Goal: Information Seeking & Learning: Learn about a topic

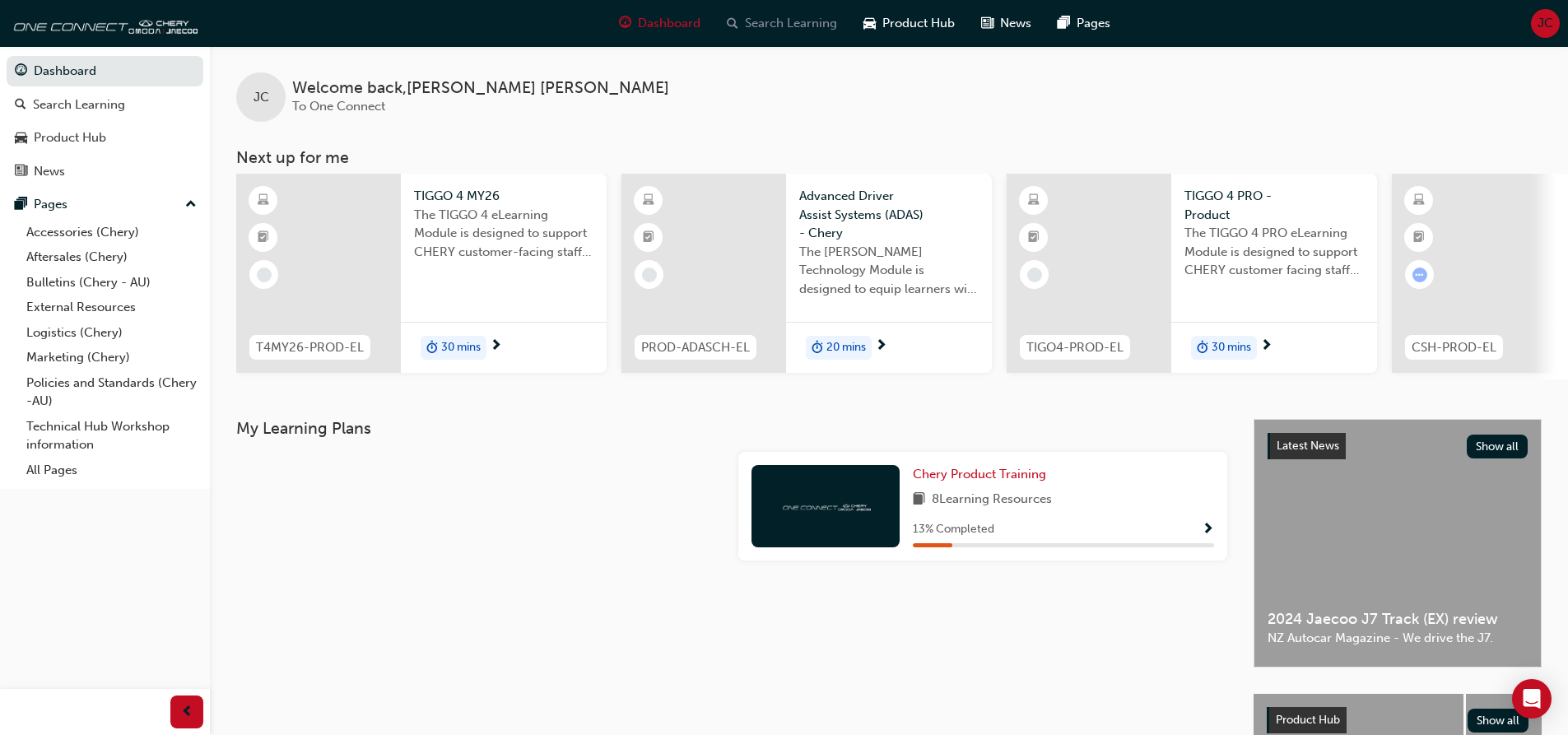
click at [790, 26] on span "Search Learning" at bounding box center [791, 24] width 92 height 19
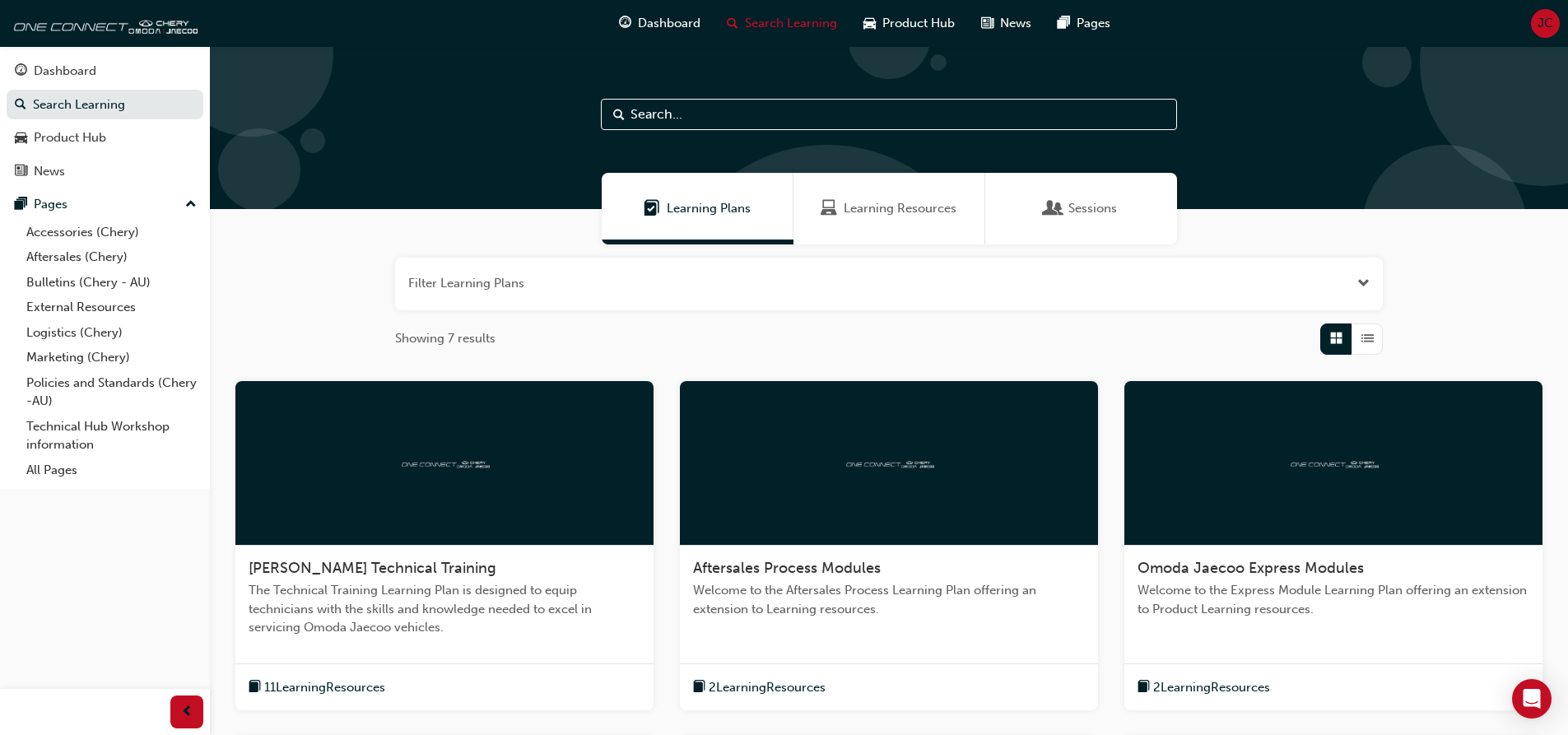
click at [670, 114] on input "text" at bounding box center [889, 114] width 577 height 32
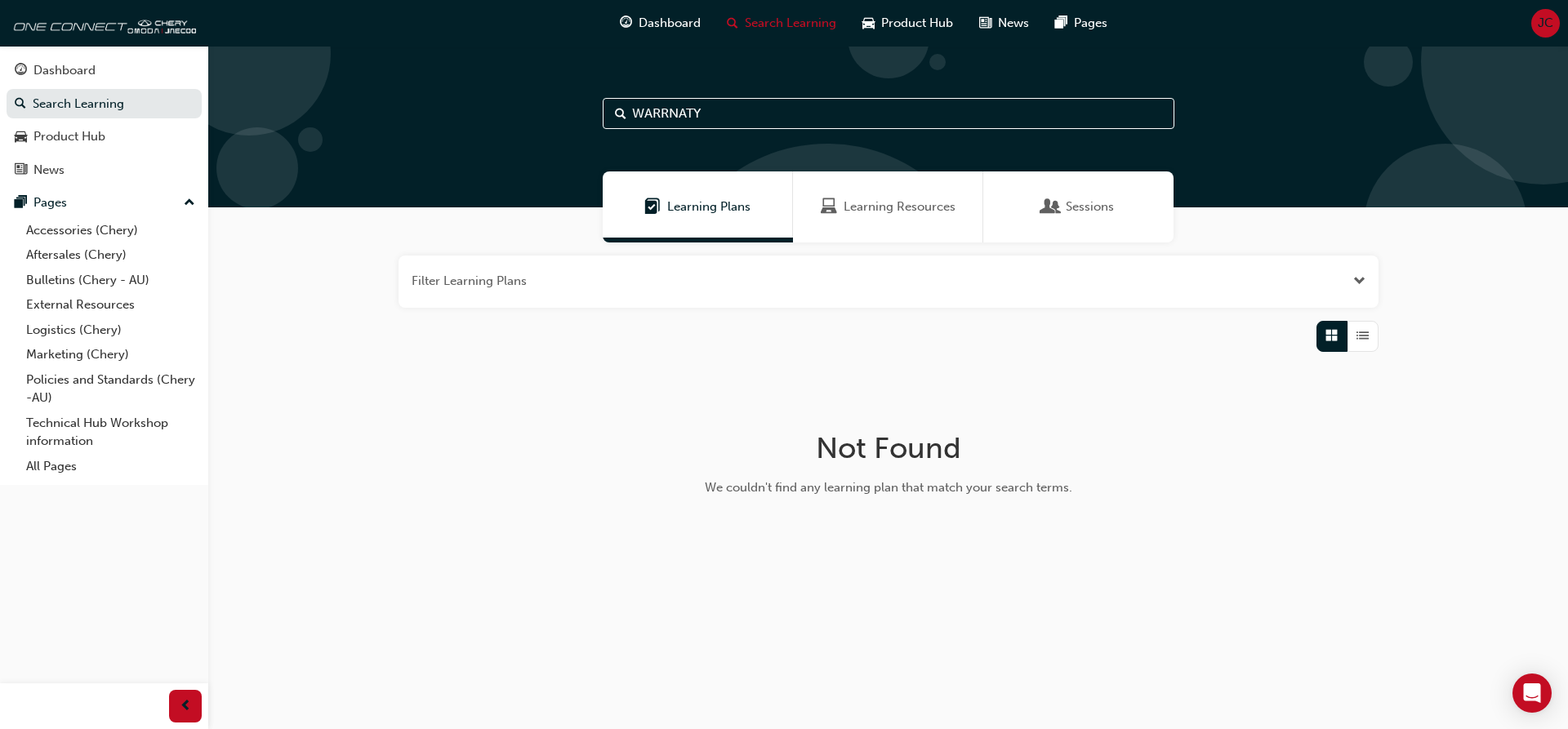
click at [685, 113] on input "WARRNATY" at bounding box center [889, 113] width 572 height 31
type input "WARRANTY"
click at [878, 201] on span "Learning Resources" at bounding box center [900, 207] width 112 height 19
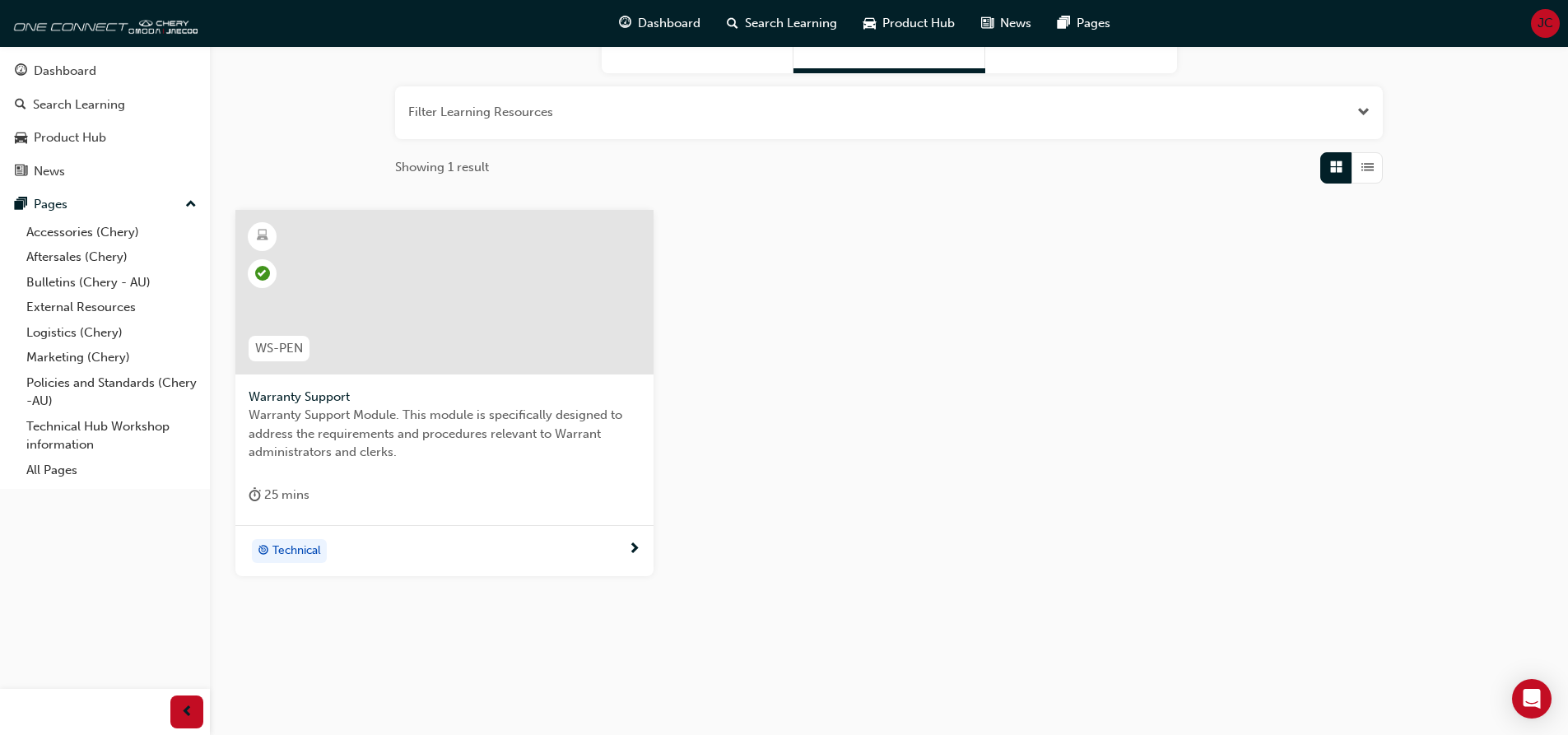
scroll to position [172, 0]
click at [61, 261] on link "Aftersales (Chery)" at bounding box center [112, 257] width 184 height 26
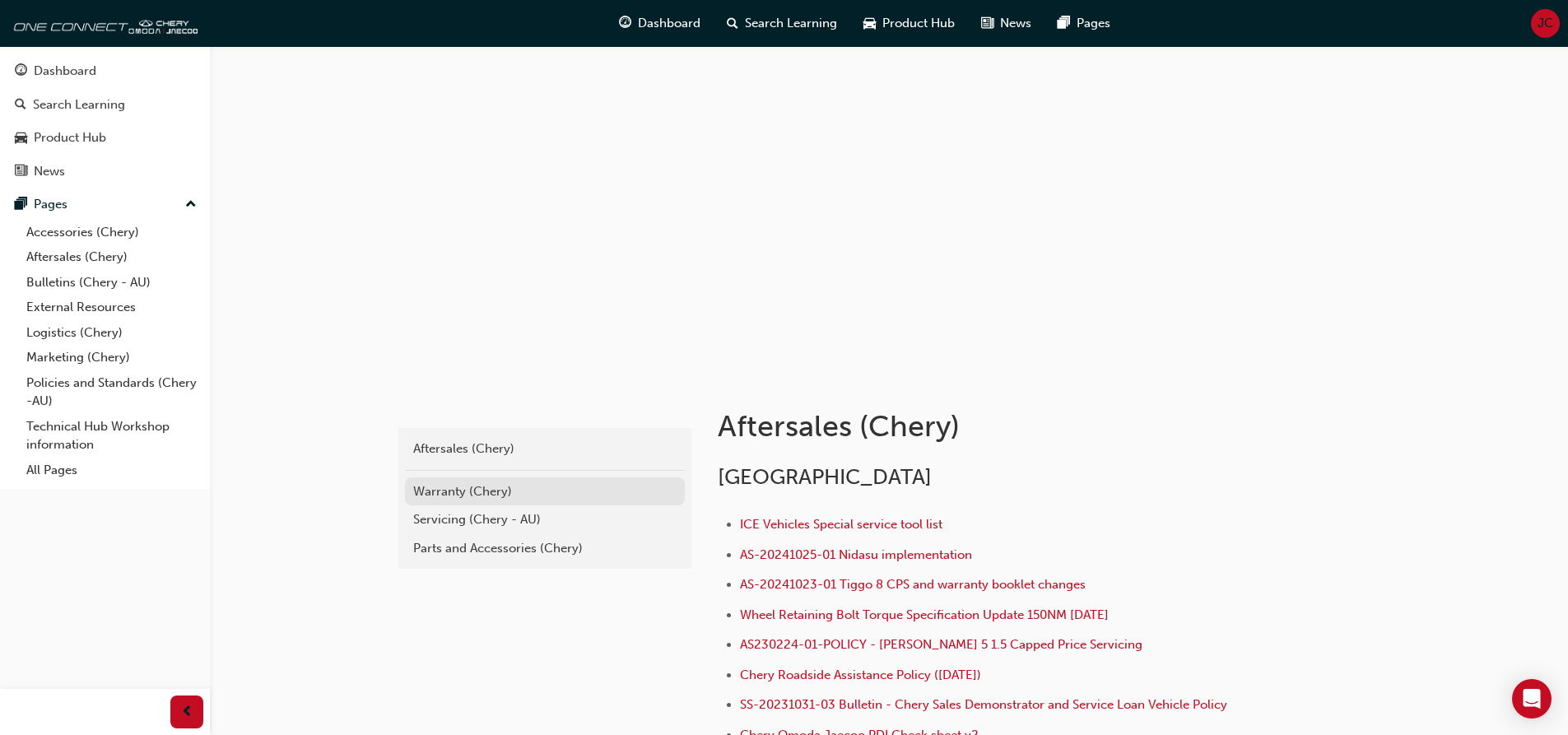
click at [444, 487] on div "Warranty (Chery)" at bounding box center [544, 493] width 263 height 19
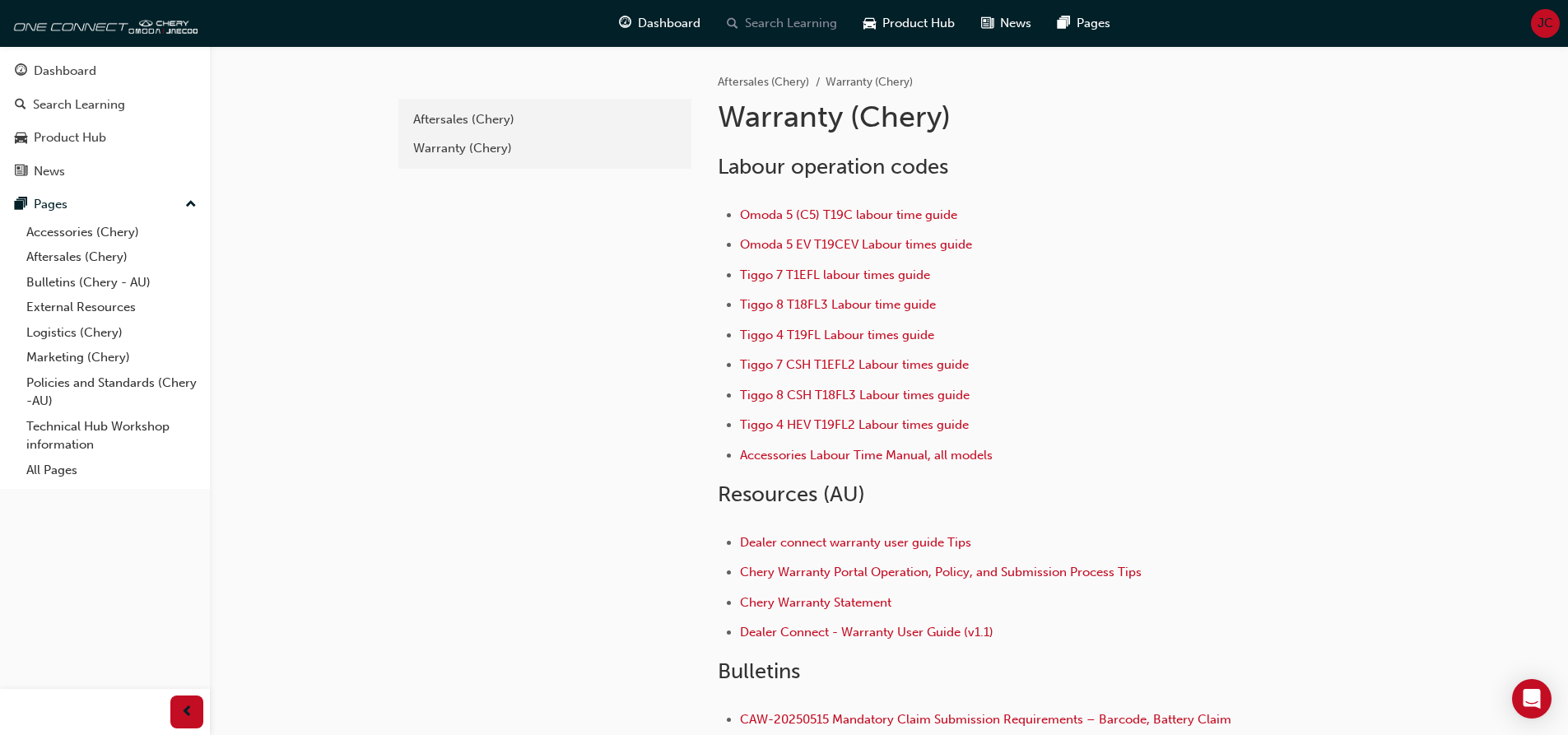
click at [780, 27] on span "Search Learning" at bounding box center [791, 24] width 92 height 19
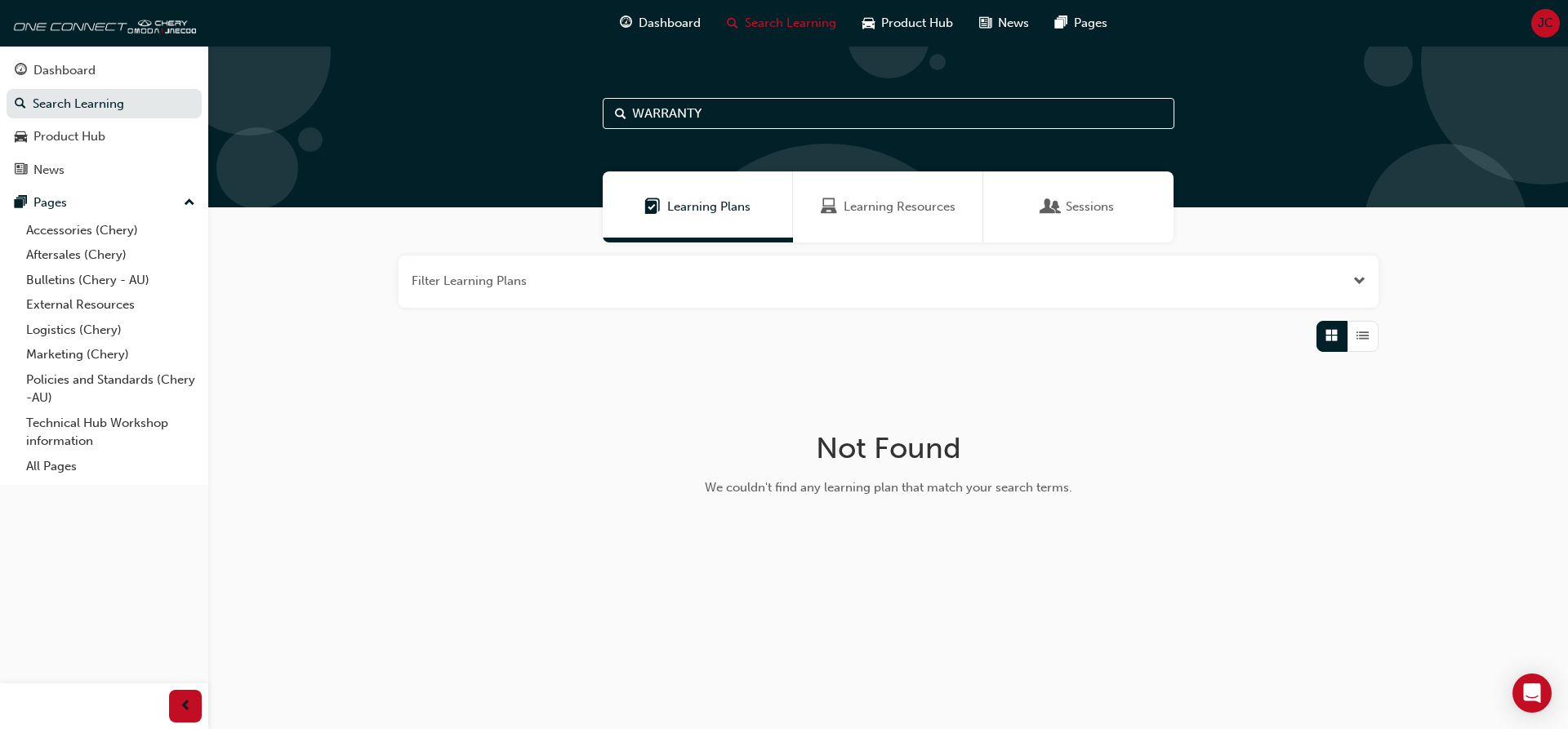
click at [752, 113] on input "WARRANTY" at bounding box center [889, 113] width 572 height 31
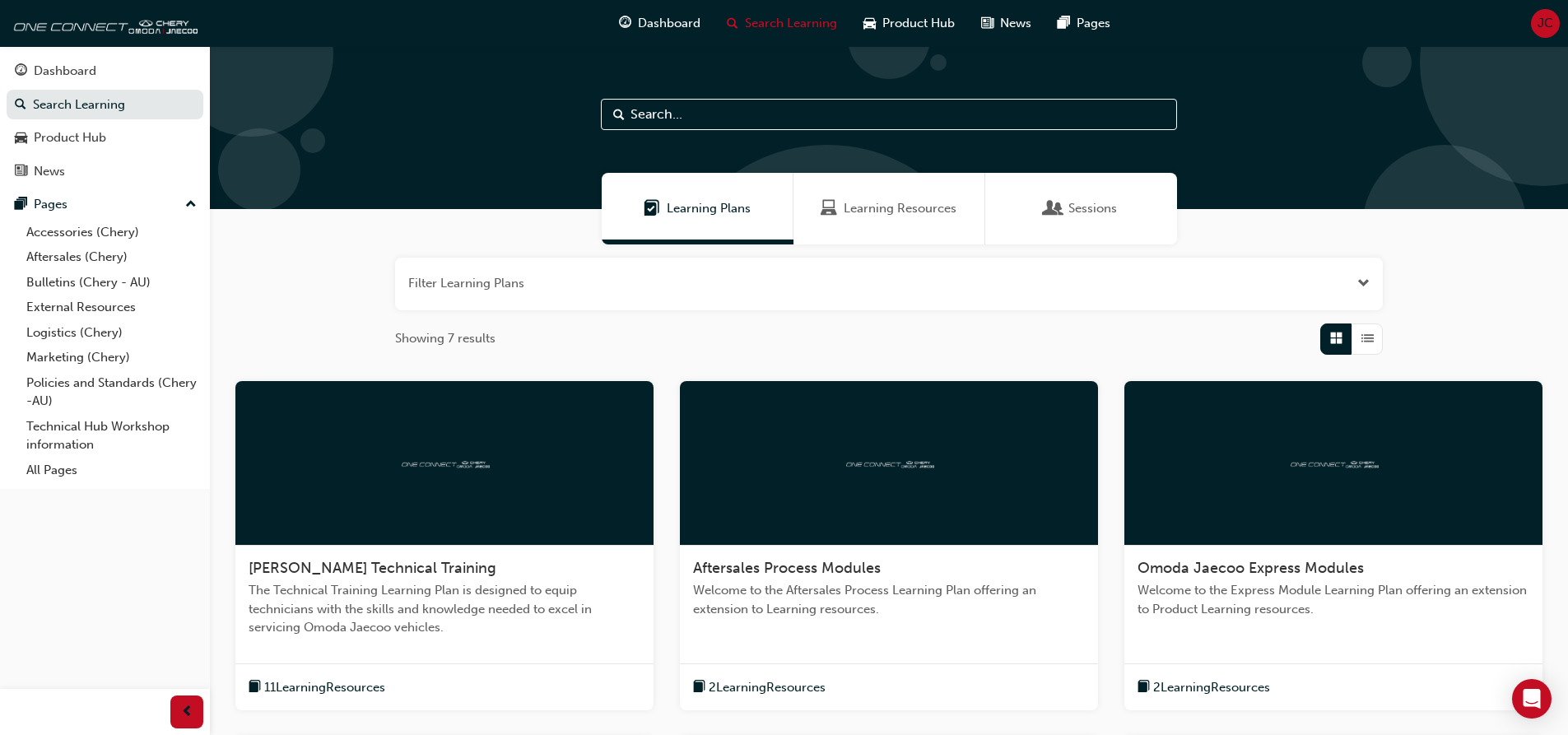
click at [682, 209] on span "Learning Plans" at bounding box center [709, 209] width 84 height 19
click at [888, 202] on span "Learning Resources" at bounding box center [900, 209] width 113 height 19
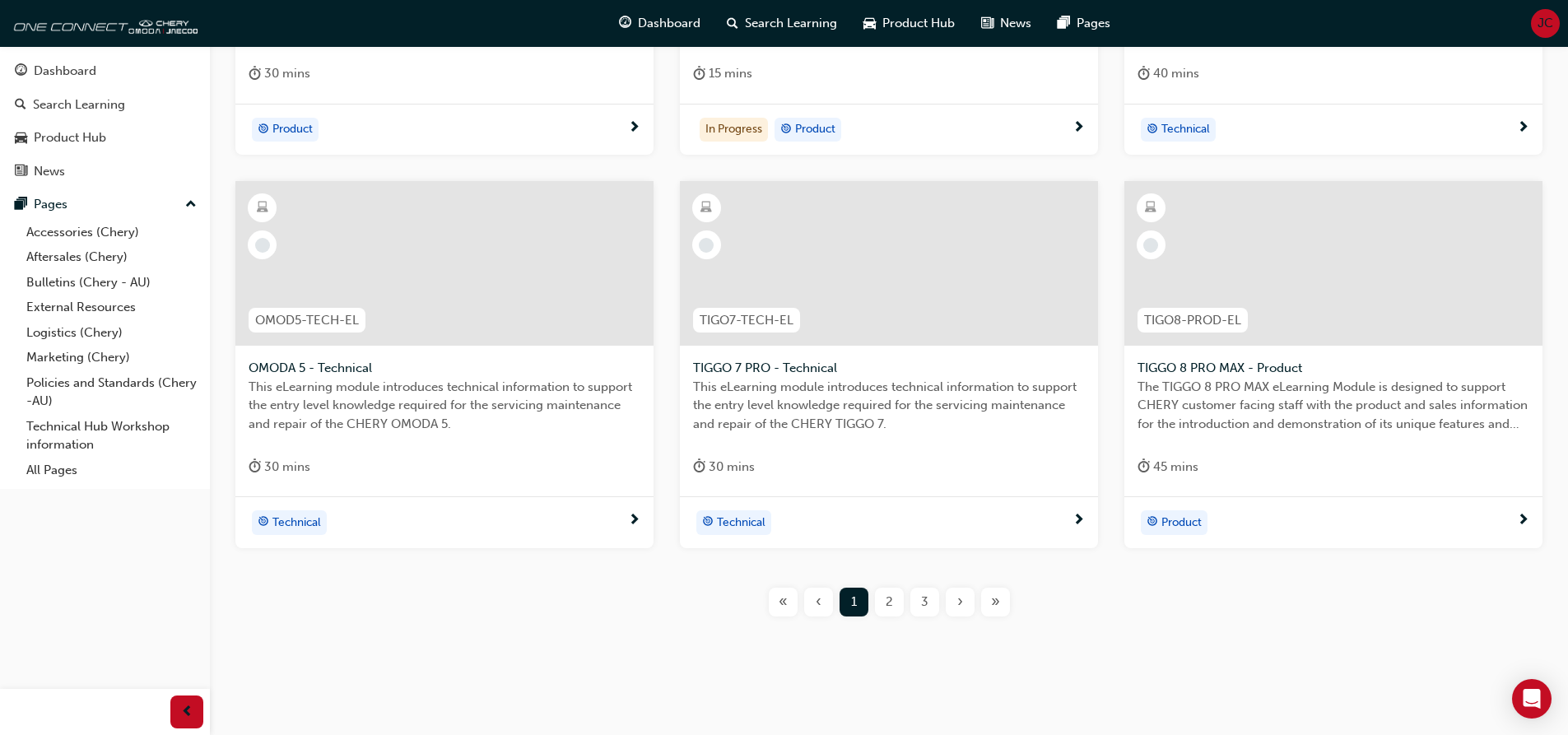
scroll to position [608, 0]
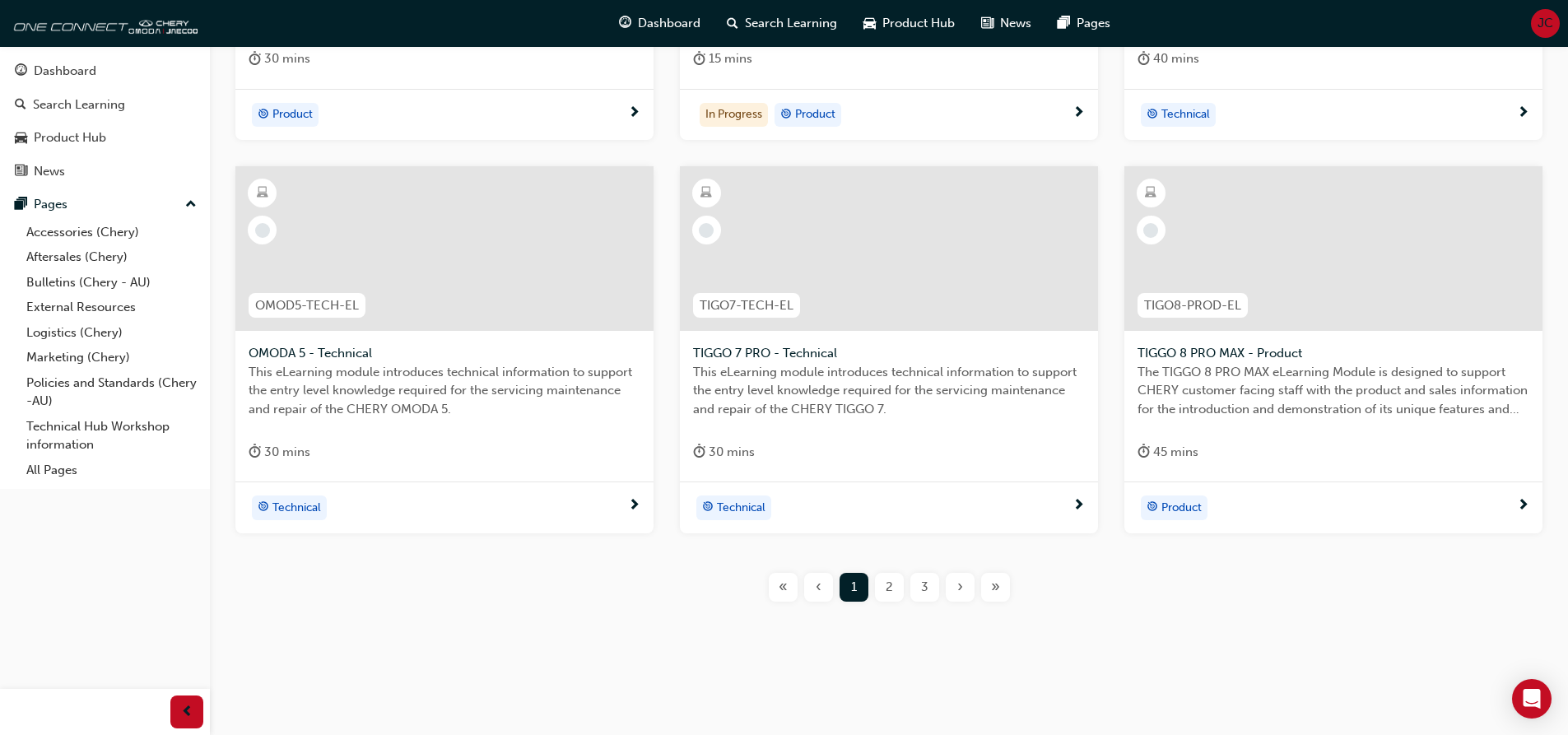
click at [898, 587] on div "2" at bounding box center [890, 587] width 29 height 29
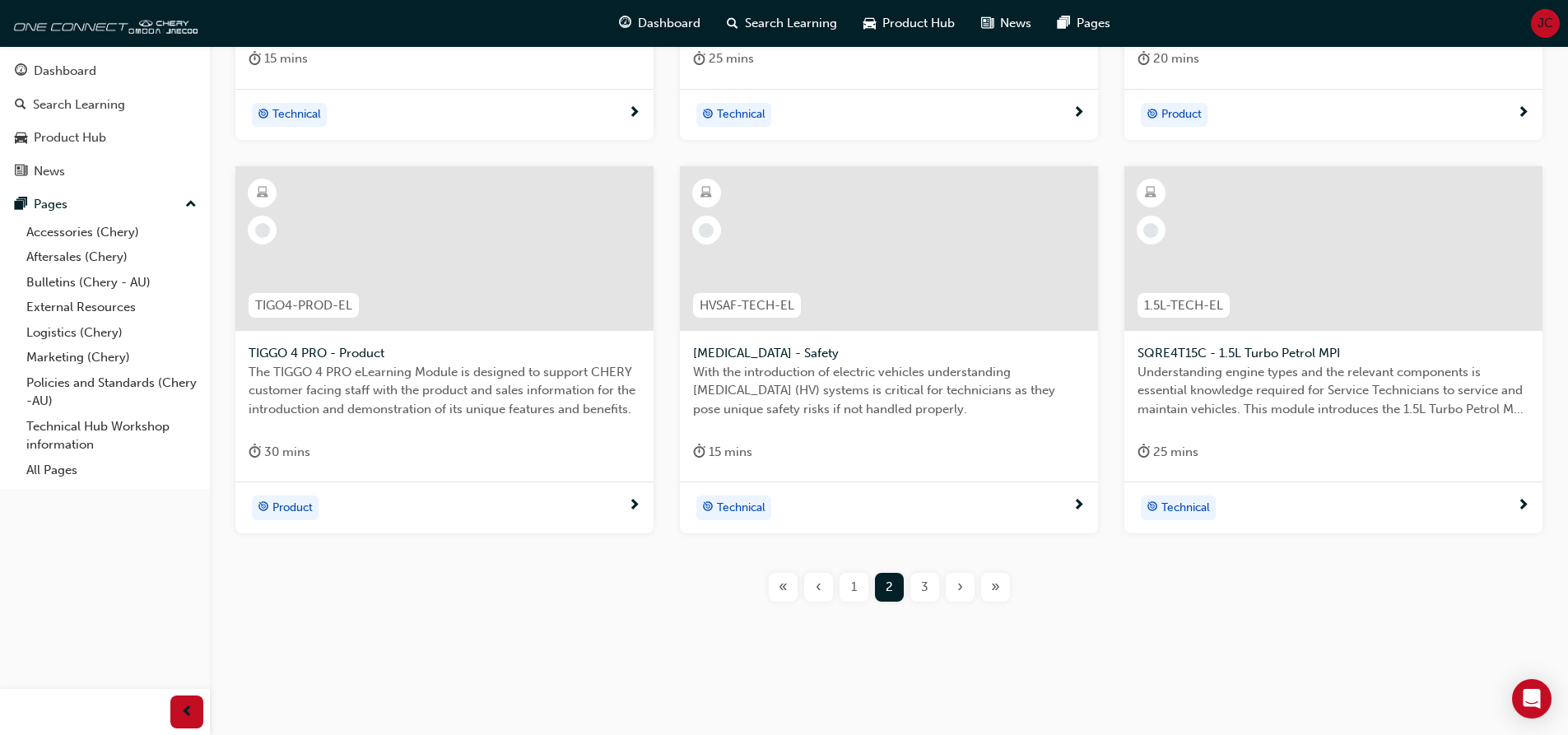
click at [923, 578] on span "3" at bounding box center [925, 587] width 8 height 19
click at [919, 586] on div "4" at bounding box center [924, 587] width 29 height 29
click at [924, 586] on span "5" at bounding box center [924, 587] width 7 height 19
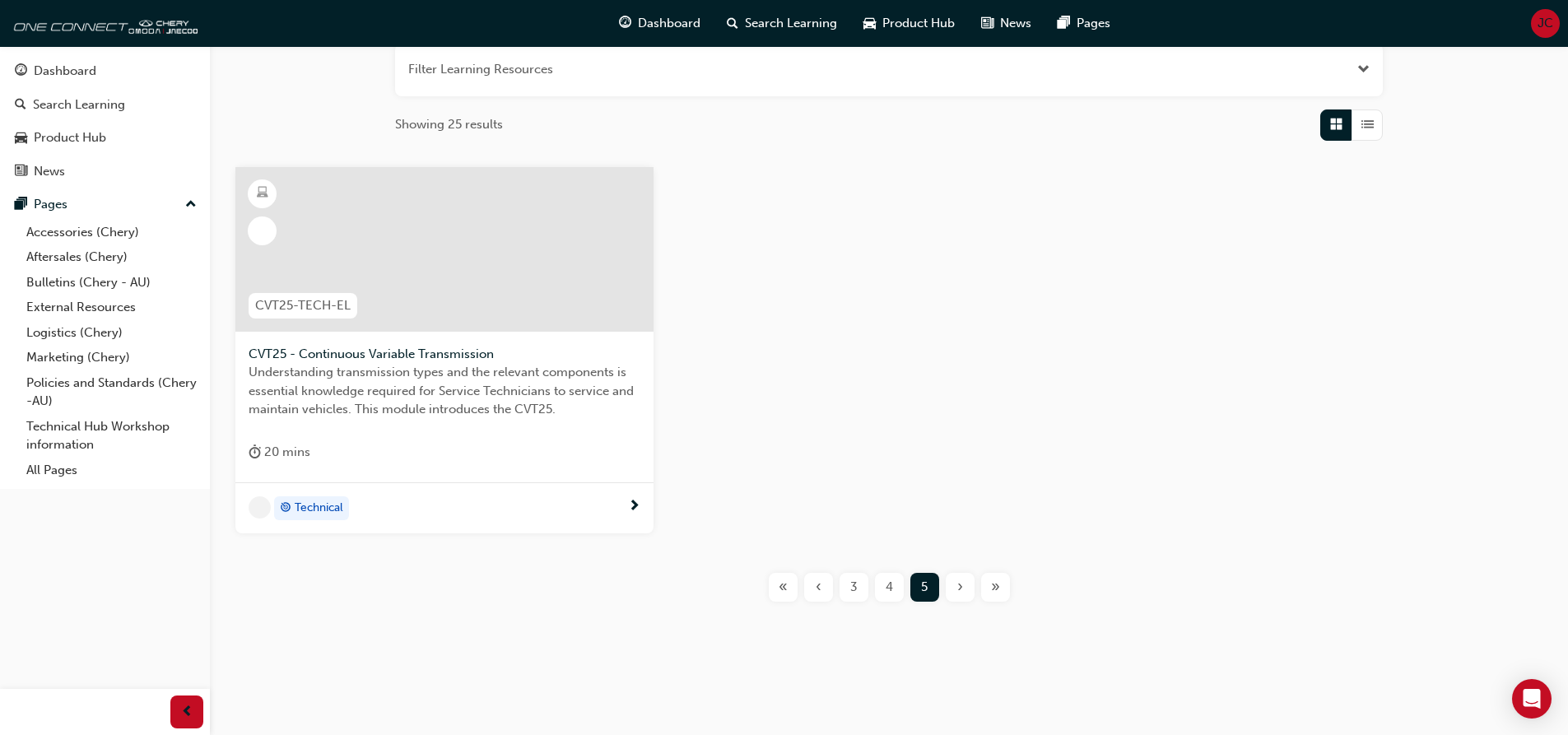
scroll to position [214, 0]
click at [785, 26] on span "Search Learning" at bounding box center [791, 24] width 92 height 19
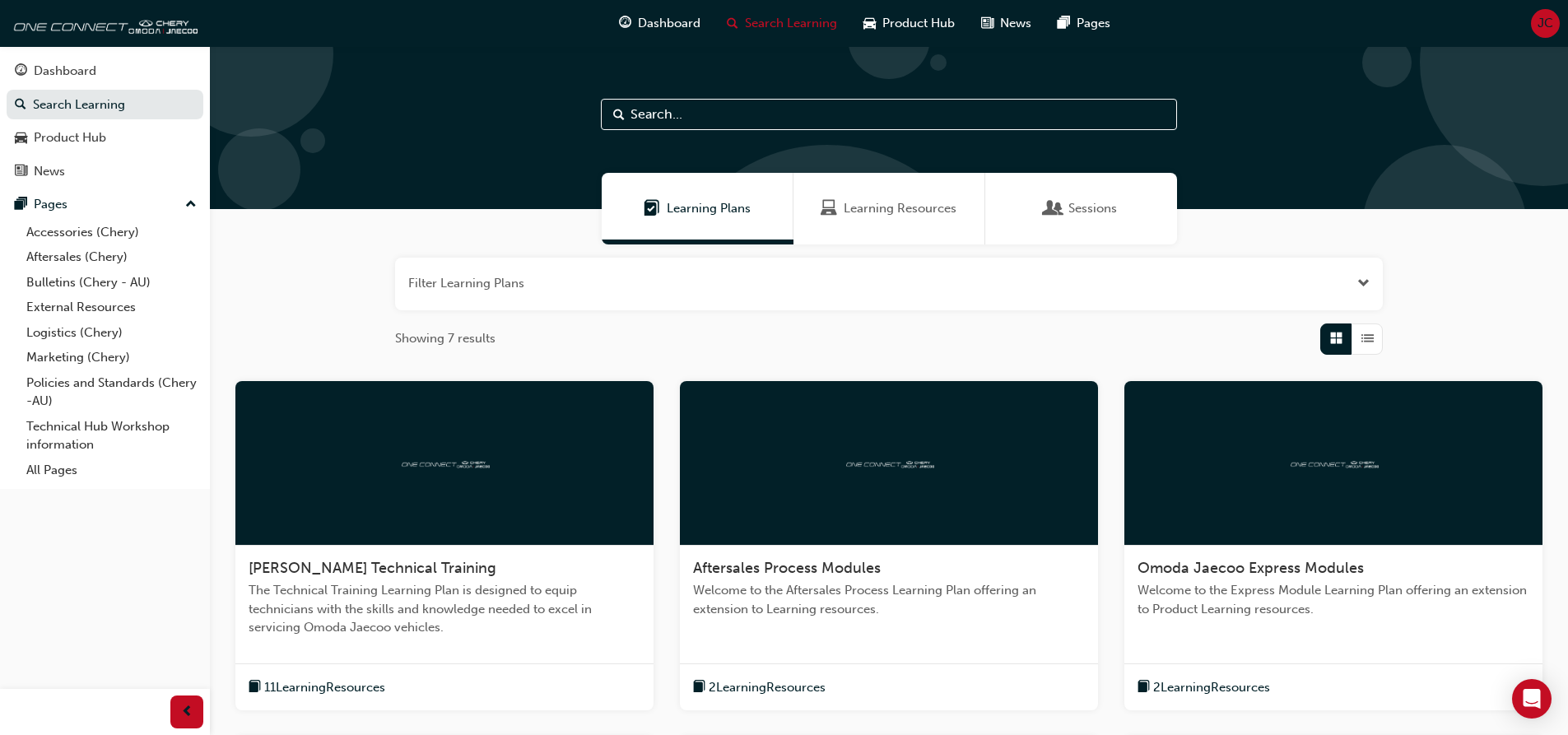
click at [666, 114] on input "text" at bounding box center [889, 114] width 577 height 32
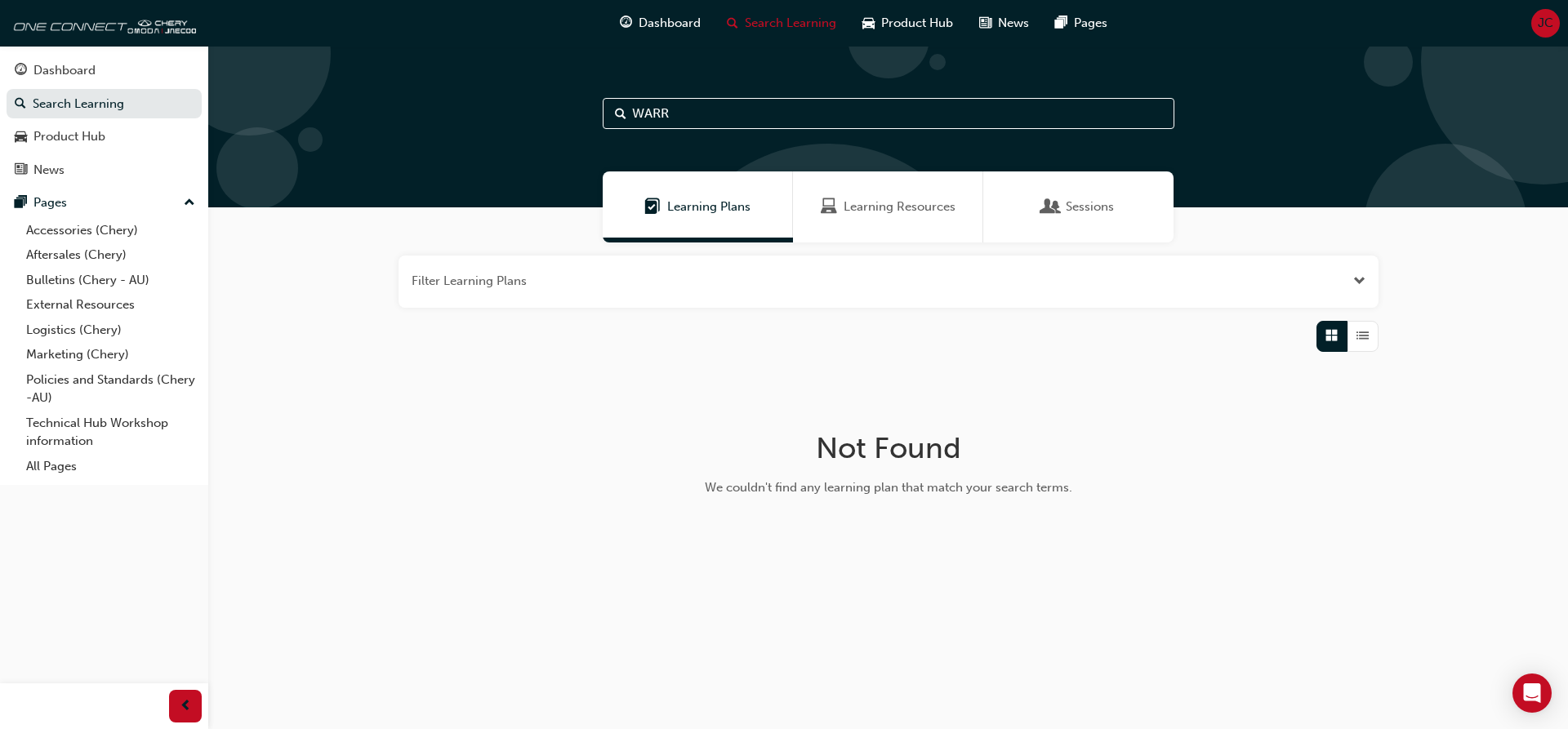
type input "WARR"
click at [902, 201] on span "Learning Resources" at bounding box center [900, 207] width 112 height 19
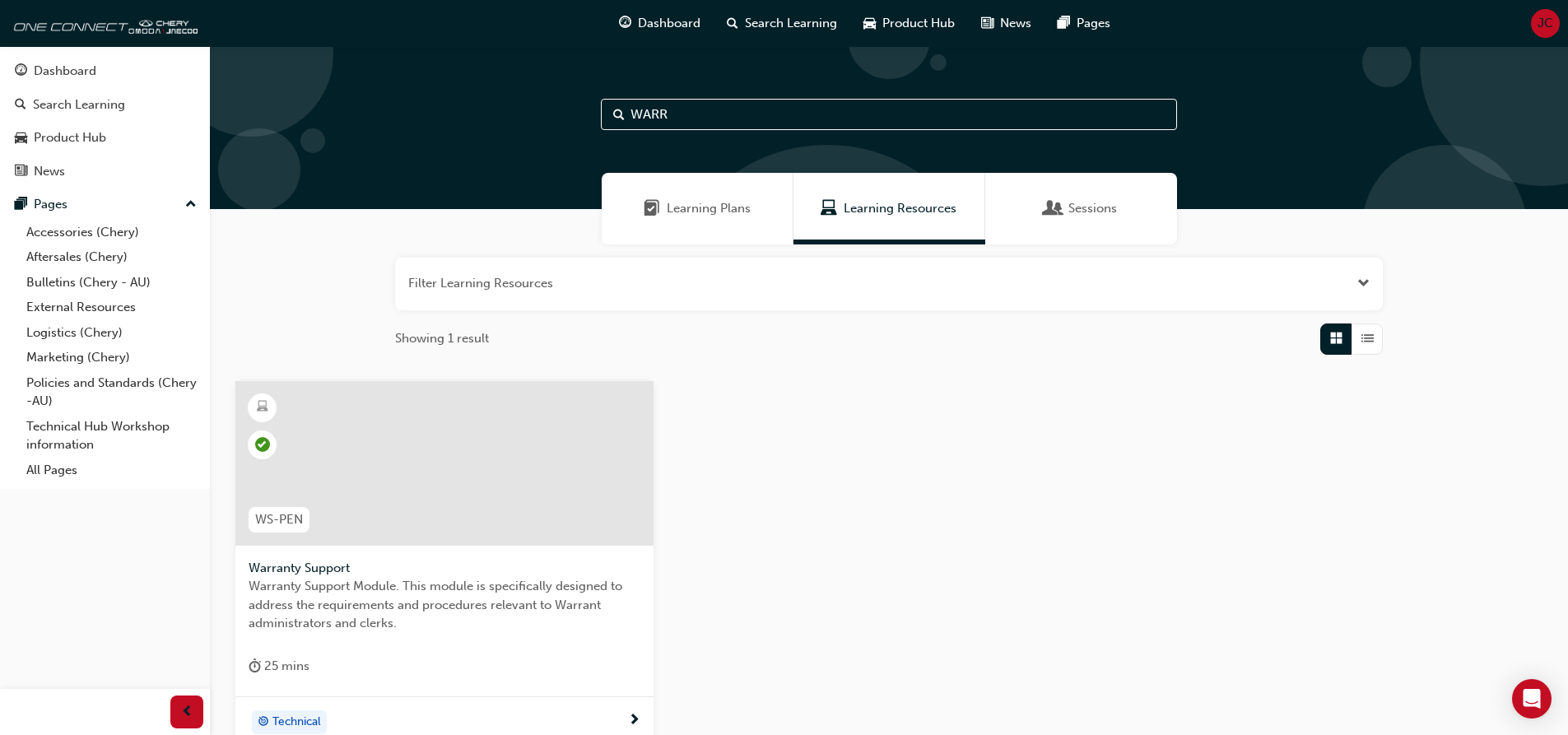
click at [1090, 215] on span "Sessions" at bounding box center [1092, 209] width 49 height 19
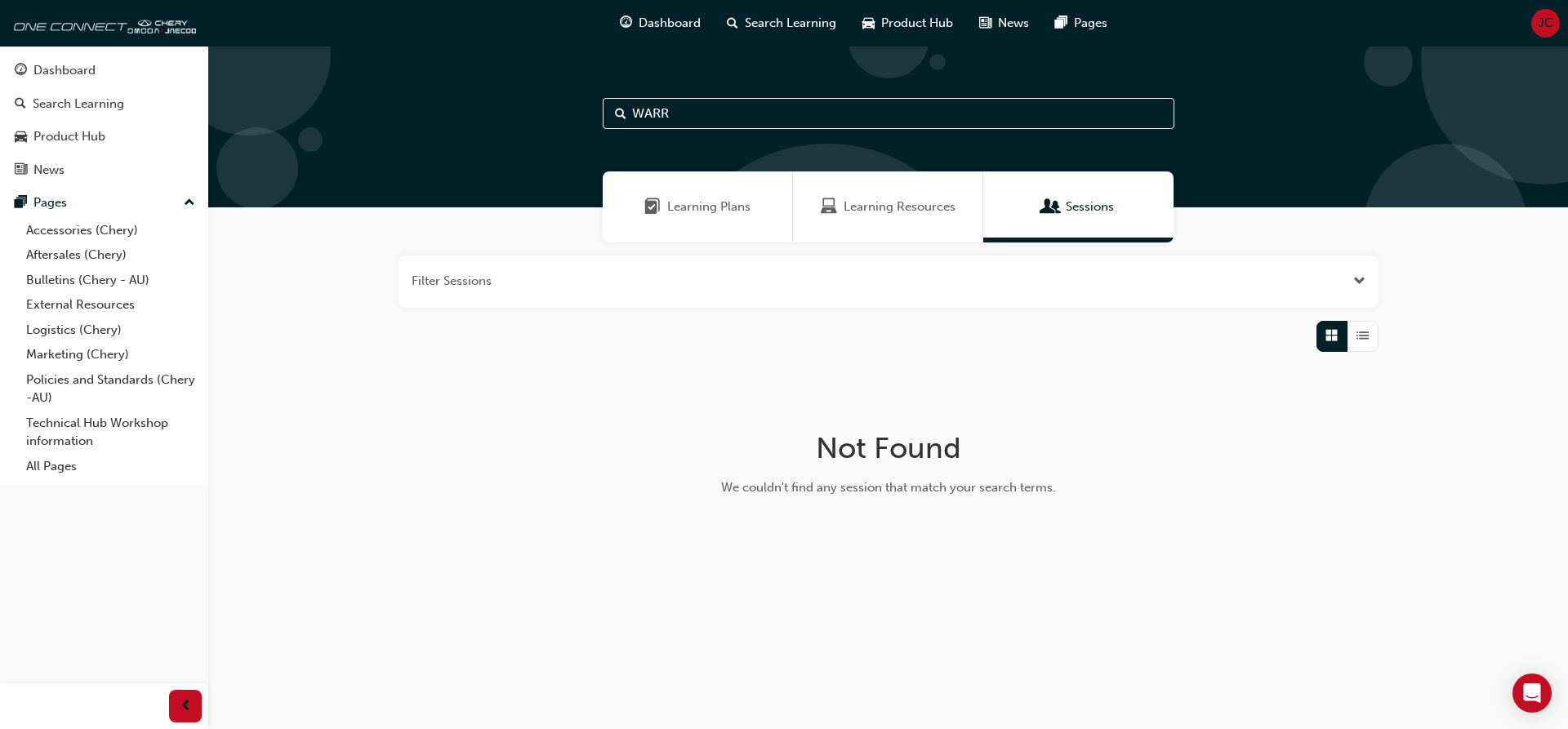
click at [908, 201] on span "Learning Resources" at bounding box center [900, 207] width 112 height 19
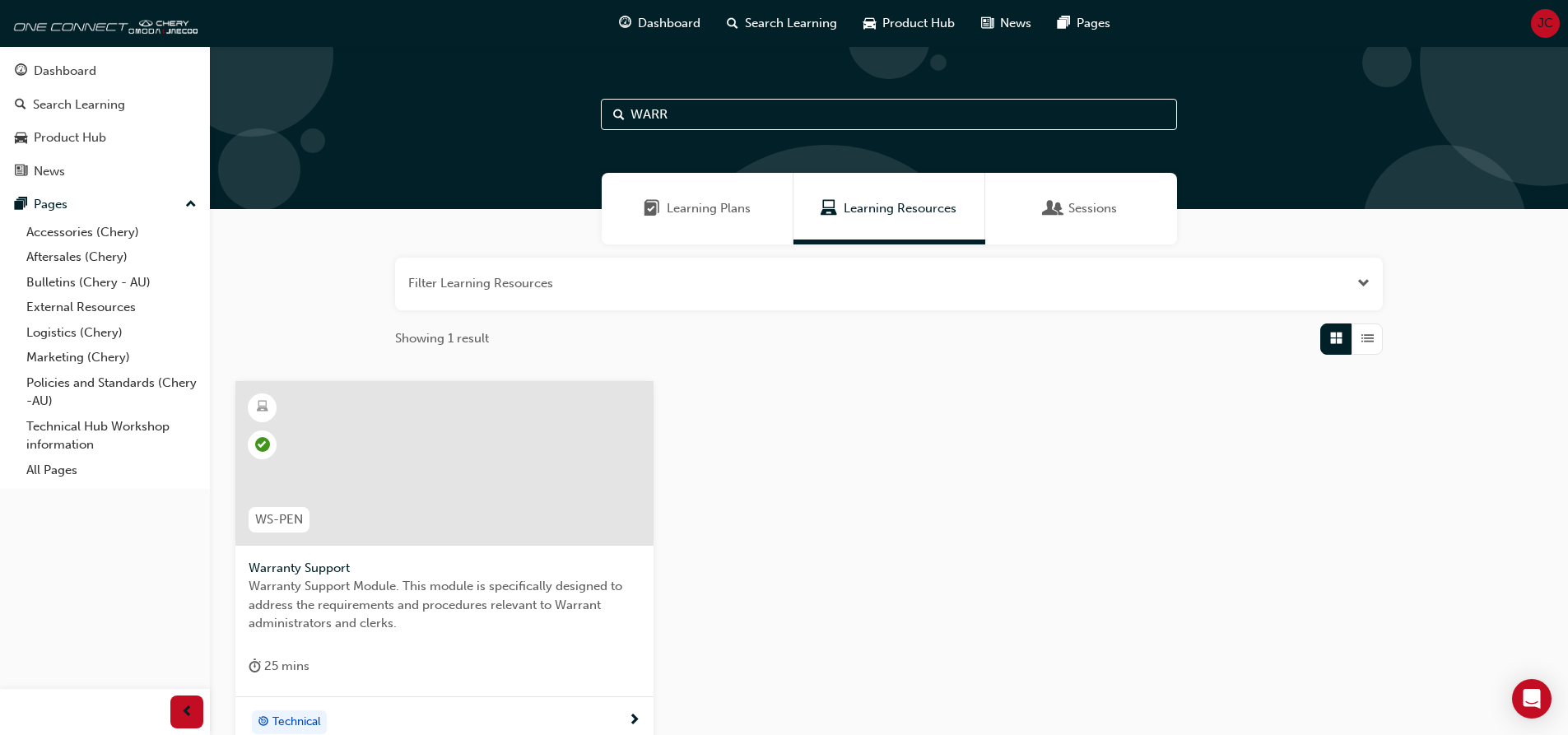
click at [466, 589] on span "Warranty Support Module. This module is specifically designed to address the re…" at bounding box center [444, 605] width 392 height 56
